Goal: Information Seeking & Learning: Learn about a topic

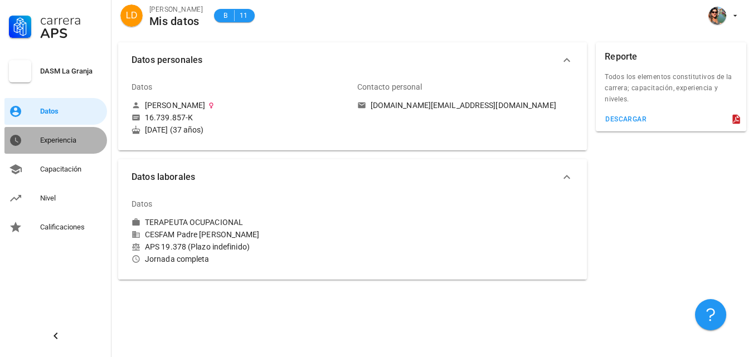
click at [57, 139] on div "Experiencia" at bounding box center [71, 140] width 62 height 9
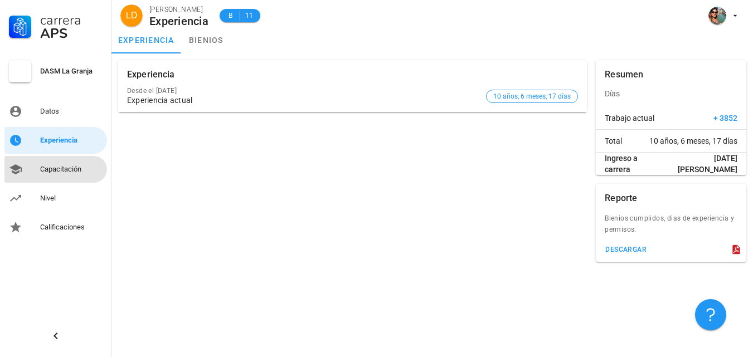
click at [53, 165] on div "Capacitación" at bounding box center [71, 169] width 62 height 9
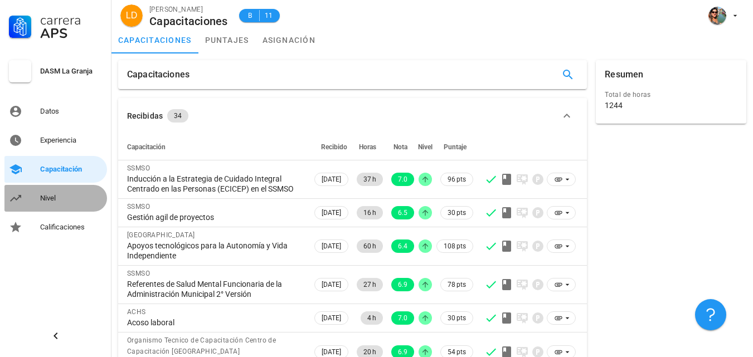
click at [56, 202] on div "Nivel" at bounding box center [71, 198] width 62 height 9
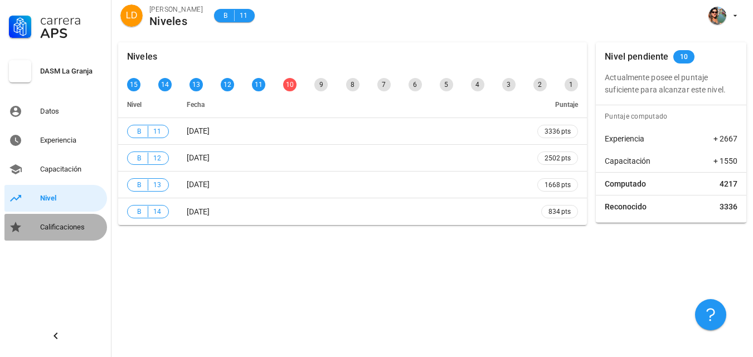
click at [73, 230] on div "Calificaciones" at bounding box center [71, 227] width 62 height 9
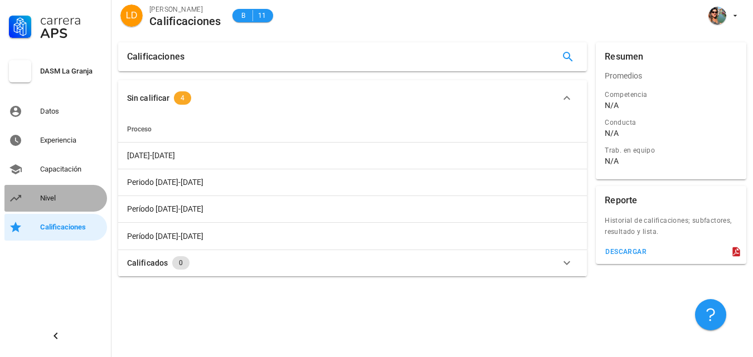
click at [57, 197] on div "Nivel" at bounding box center [71, 198] width 62 height 9
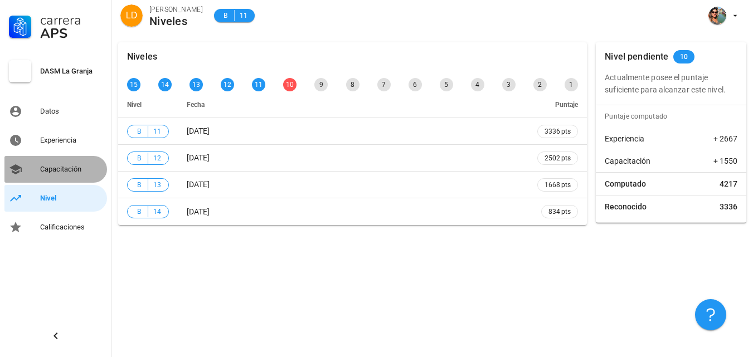
click at [70, 165] on div "Capacitación" at bounding box center [71, 169] width 62 height 9
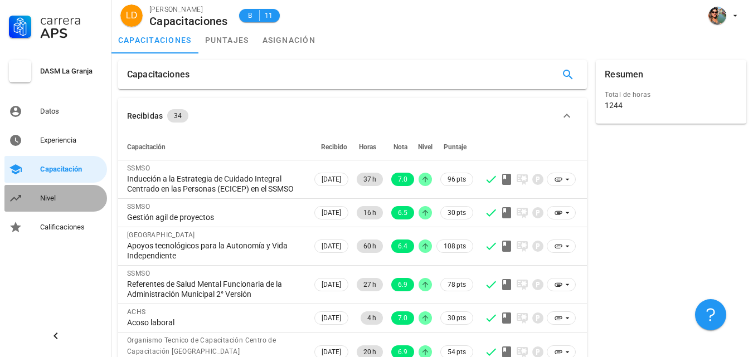
click at [62, 193] on div "Nivel" at bounding box center [71, 198] width 62 height 18
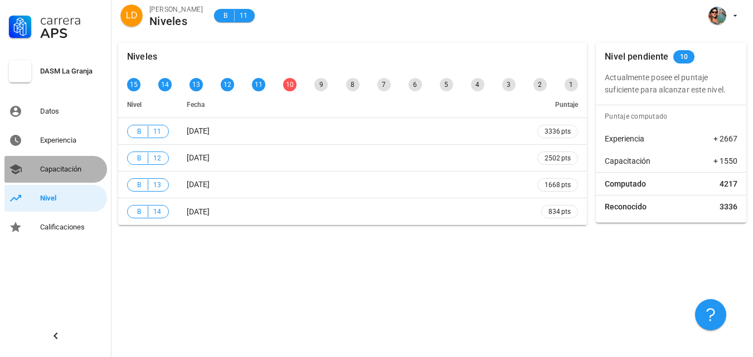
click at [62, 169] on div "Capacitación" at bounding box center [71, 169] width 62 height 9
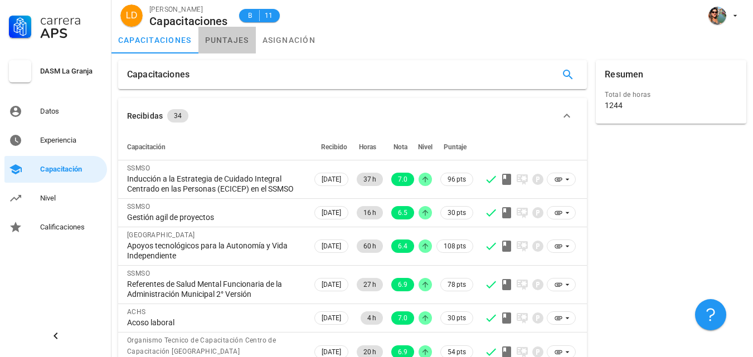
click at [223, 40] on link "puntajes" at bounding box center [226, 40] width 57 height 27
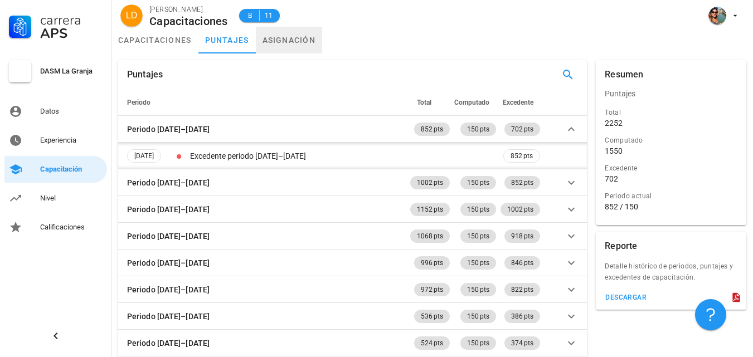
click at [294, 35] on link "asignación" at bounding box center [289, 40] width 67 height 27
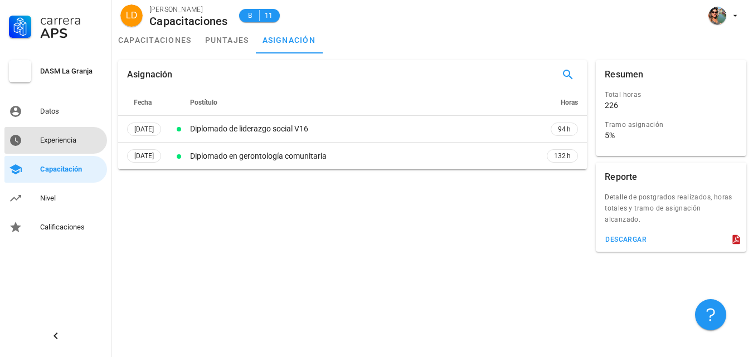
click at [79, 142] on div "Experiencia" at bounding box center [71, 140] width 62 height 9
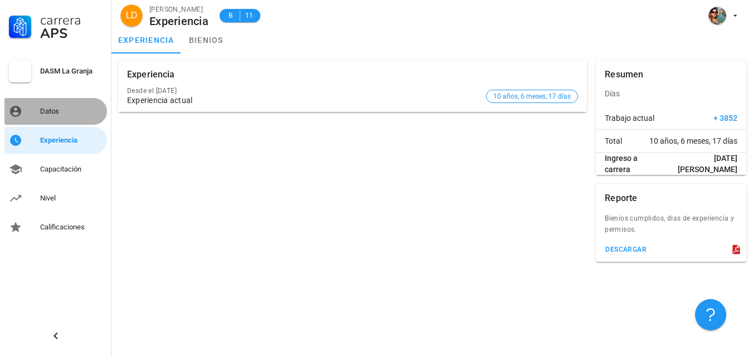
click at [71, 111] on div "Datos" at bounding box center [71, 111] width 62 height 9
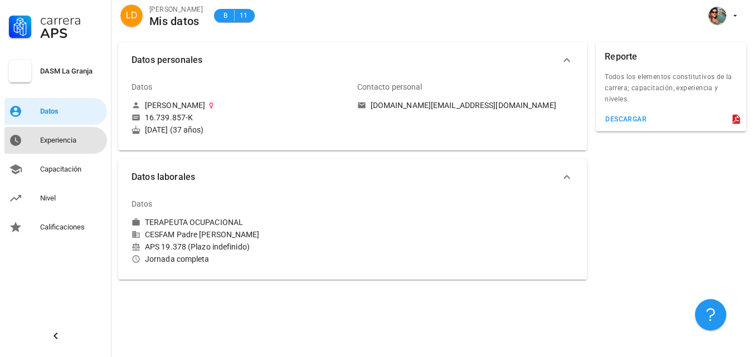
click at [54, 139] on div "Experiencia" at bounding box center [71, 140] width 62 height 9
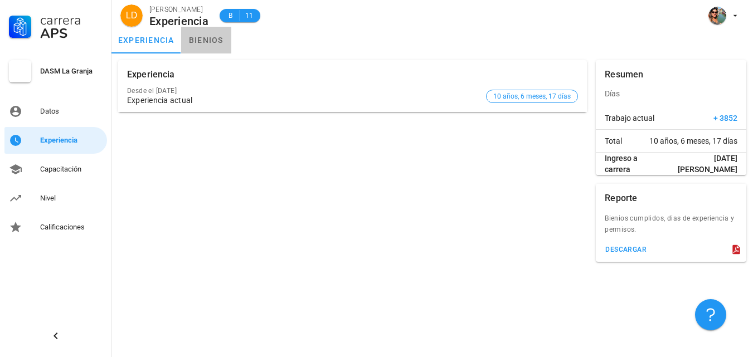
click at [216, 34] on link "bienios" at bounding box center [206, 40] width 50 height 27
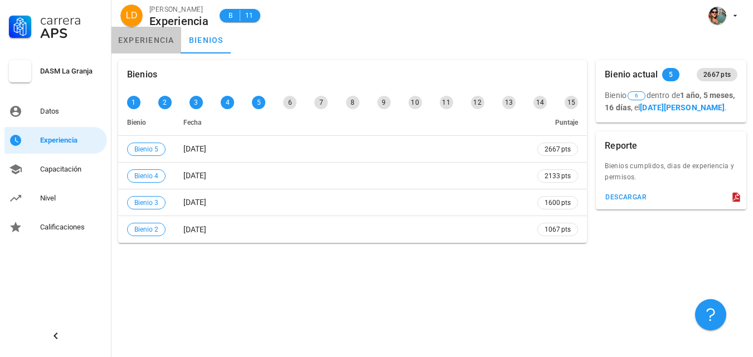
click at [148, 43] on link "experiencia" at bounding box center [146, 40] width 70 height 27
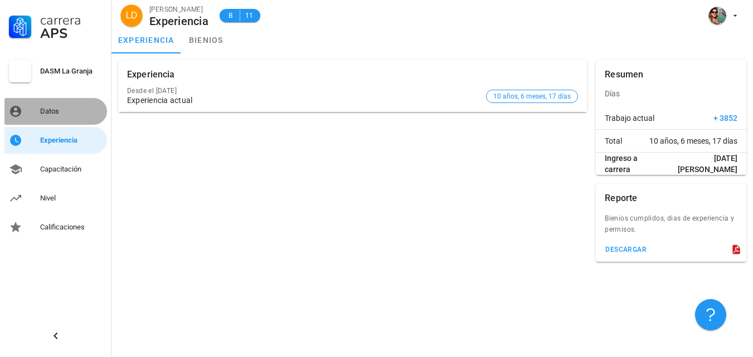
click at [56, 106] on div "Datos" at bounding box center [71, 112] width 62 height 18
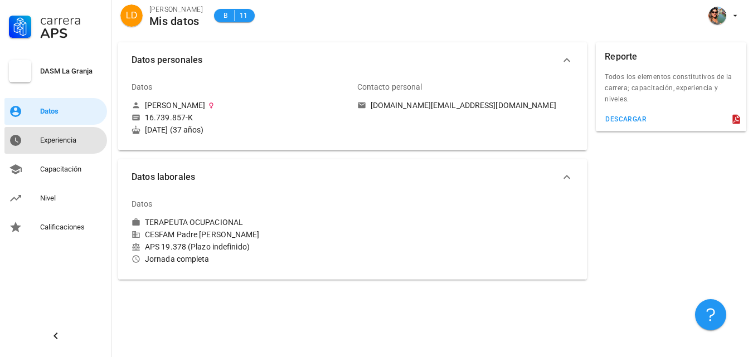
click at [55, 139] on div "Experiencia" at bounding box center [71, 140] width 62 height 9
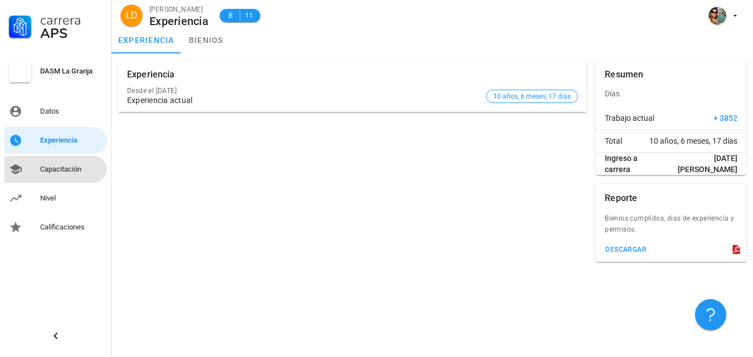
click at [65, 173] on div "Capacitación" at bounding box center [71, 169] width 62 height 9
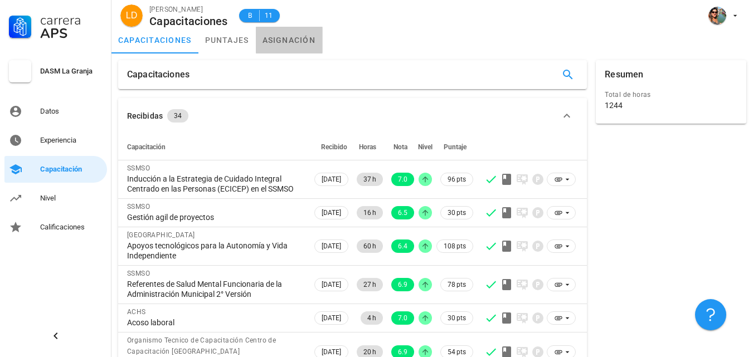
click at [277, 40] on link "asignación" at bounding box center [289, 40] width 67 height 27
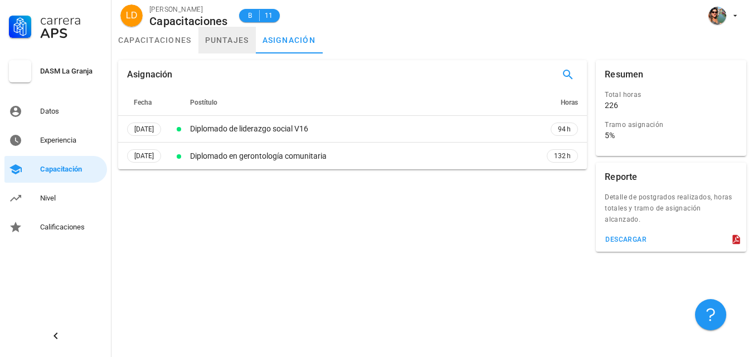
click at [231, 43] on link "puntajes" at bounding box center [226, 40] width 57 height 27
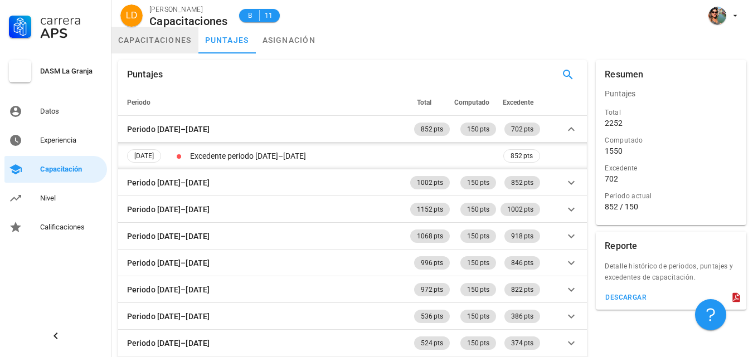
click at [180, 42] on link "capacitaciones" at bounding box center [154, 40] width 87 height 27
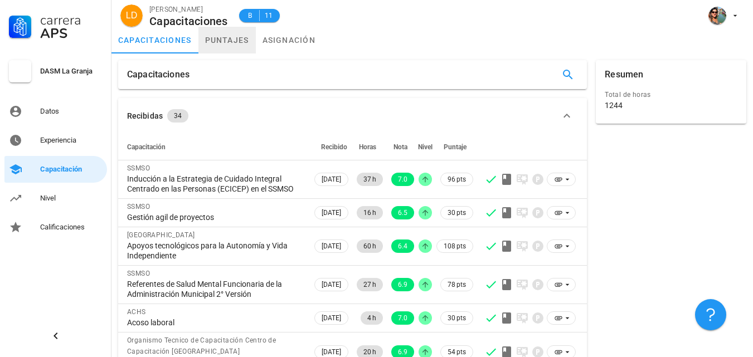
click at [211, 42] on link "puntajes" at bounding box center [226, 40] width 57 height 27
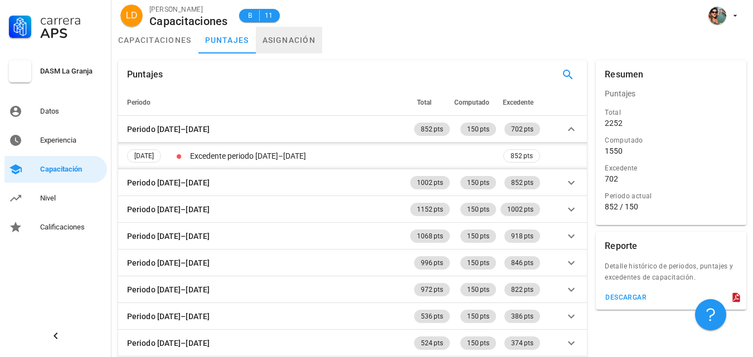
click at [276, 40] on link "asignación" at bounding box center [289, 40] width 67 height 27
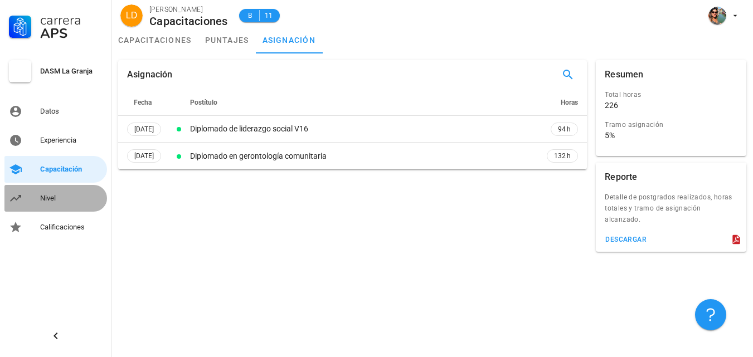
click at [64, 192] on div "Nivel" at bounding box center [71, 198] width 62 height 18
